Goal: Information Seeking & Learning: Learn about a topic

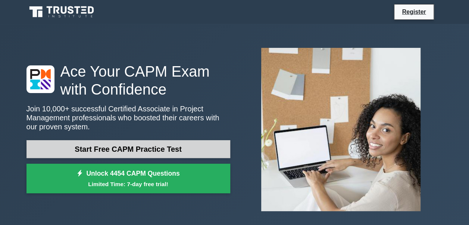
click at [190, 148] on link "Start Free CAPM Practice Test" at bounding box center [128, 149] width 204 height 18
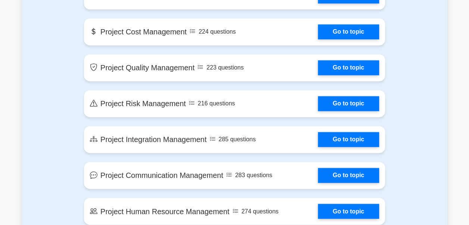
scroll to position [507, 0]
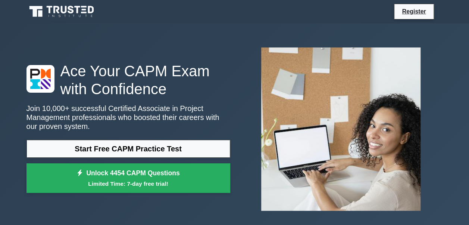
scroll to position [0, 0]
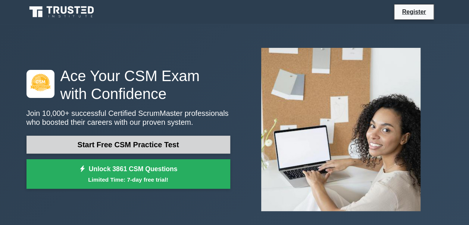
click at [132, 147] on link "Start Free CSM Practice Test" at bounding box center [128, 144] width 204 height 18
